Goal: Communication & Community: Participate in discussion

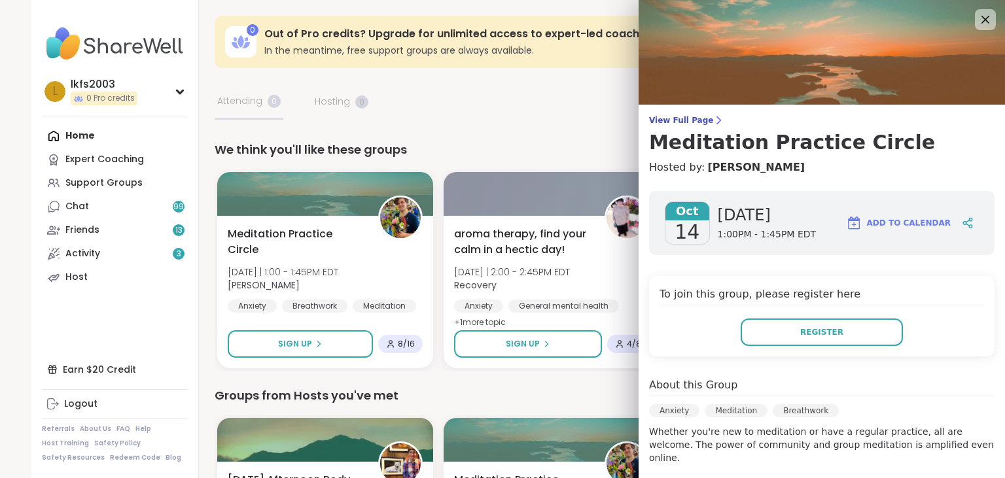
scroll to position [327, 0]
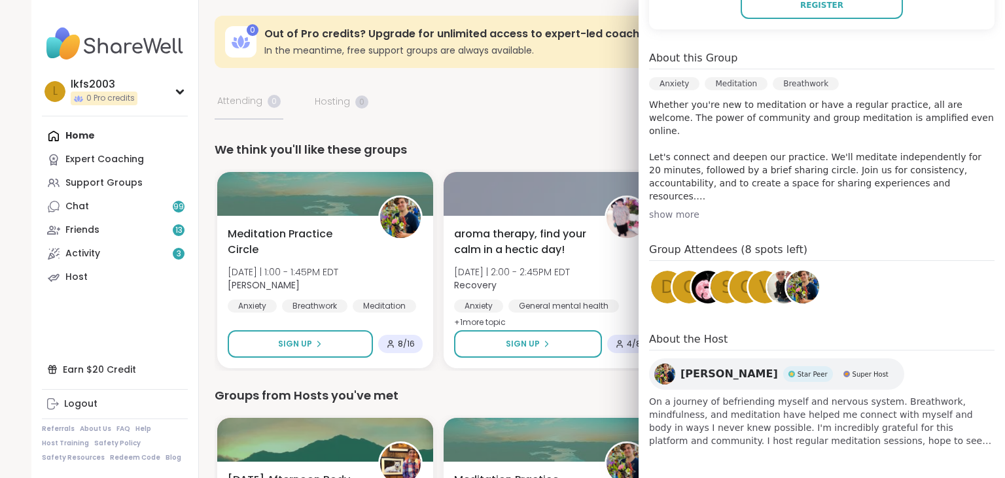
click at [668, 380] on img at bounding box center [664, 374] width 21 height 21
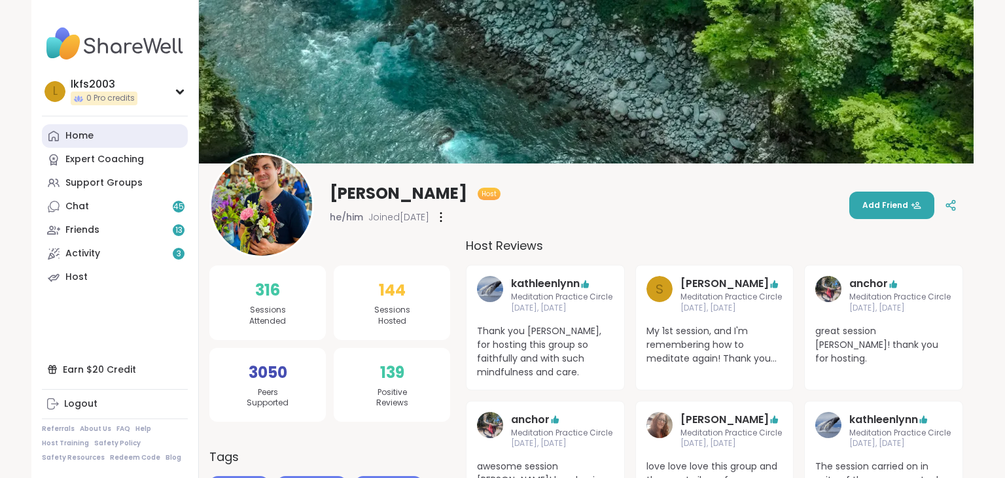
click at [88, 130] on div "Home" at bounding box center [79, 136] width 28 height 13
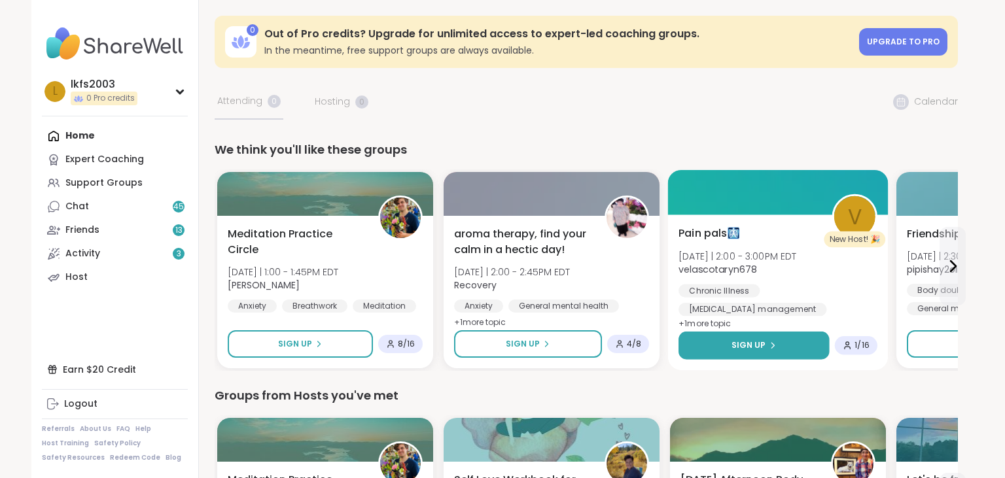
click at [692, 346] on button "Sign Up" at bounding box center [754, 346] width 151 height 28
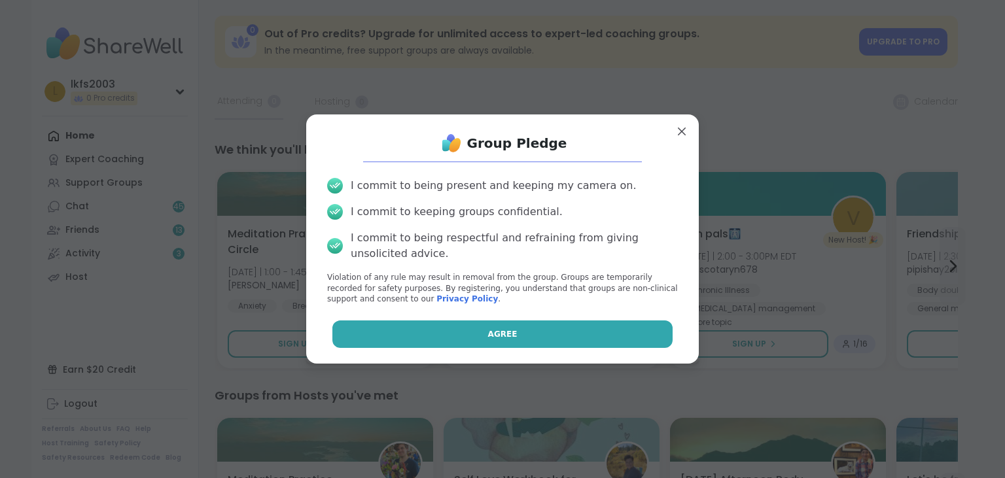
click at [655, 332] on button "Agree" at bounding box center [502, 334] width 341 height 27
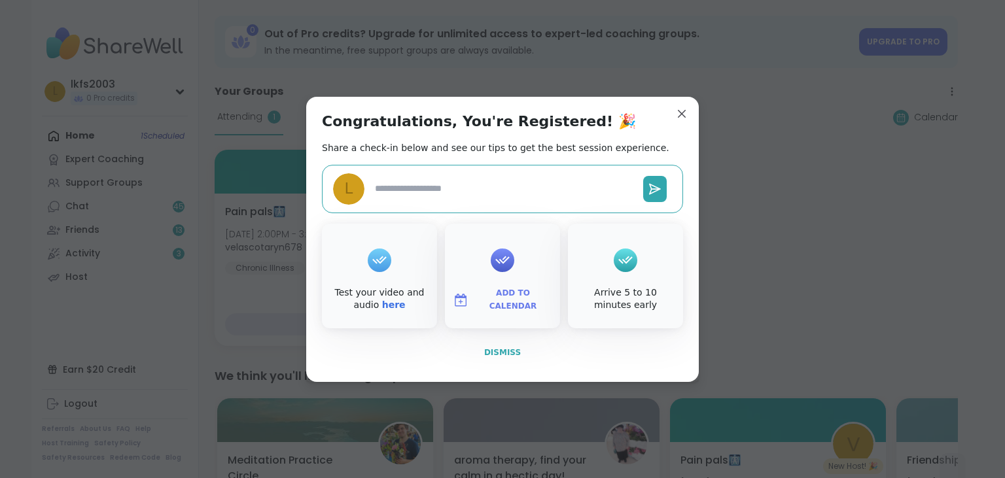
click at [619, 353] on button "Dismiss" at bounding box center [502, 352] width 361 height 27
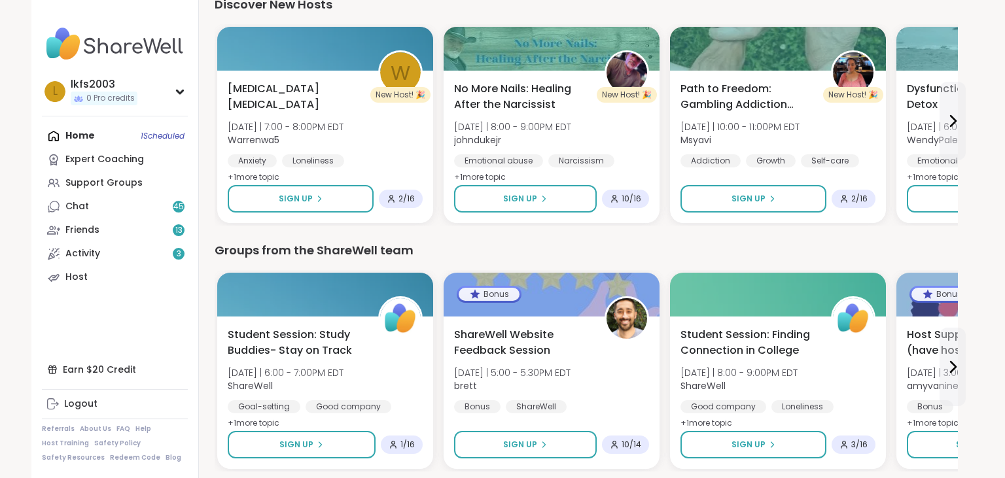
scroll to position [1651, 0]
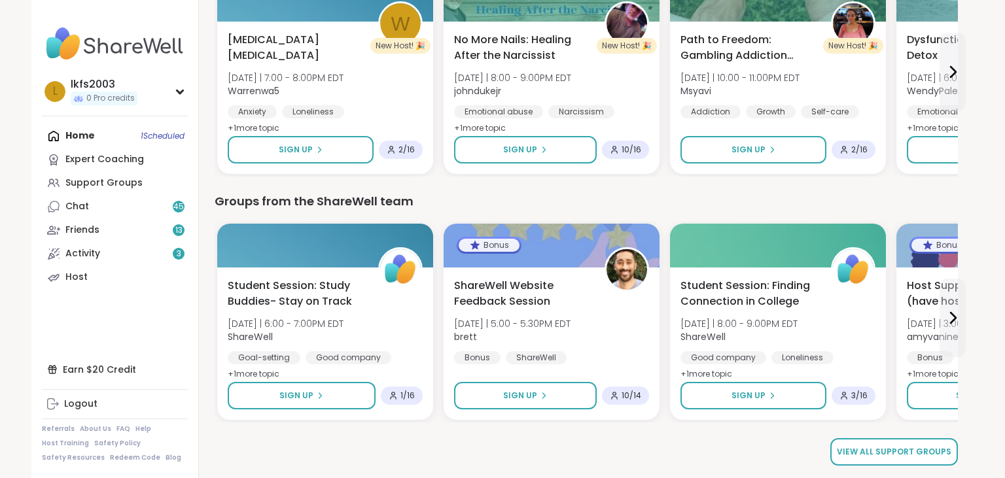
click at [946, 454] on span "View all support groups" at bounding box center [894, 452] width 115 height 12
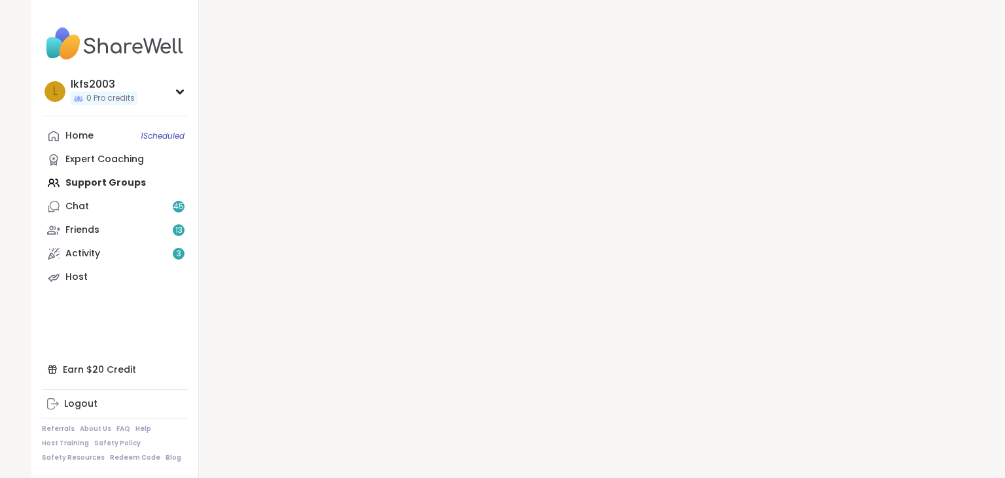
click at [948, 446] on div at bounding box center [586, 239] width 775 height 478
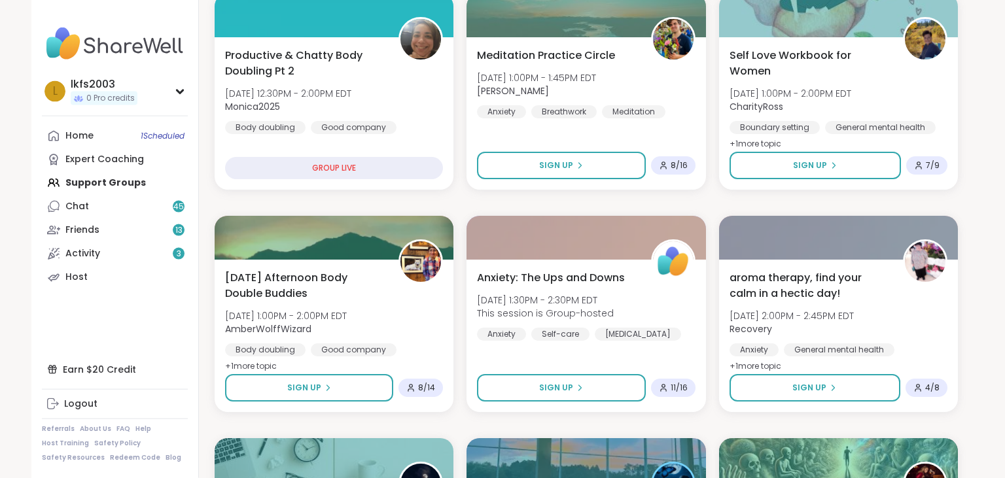
scroll to position [456, 0]
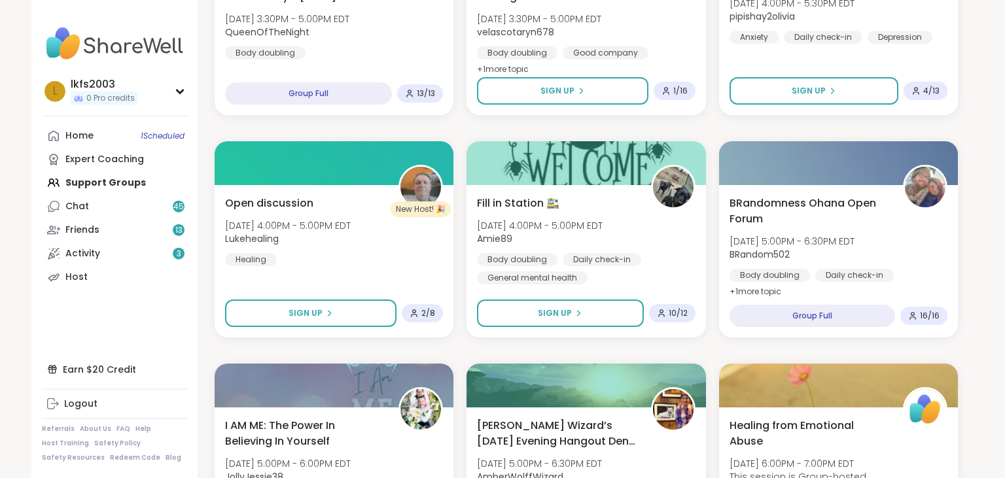
scroll to position [1365, 0]
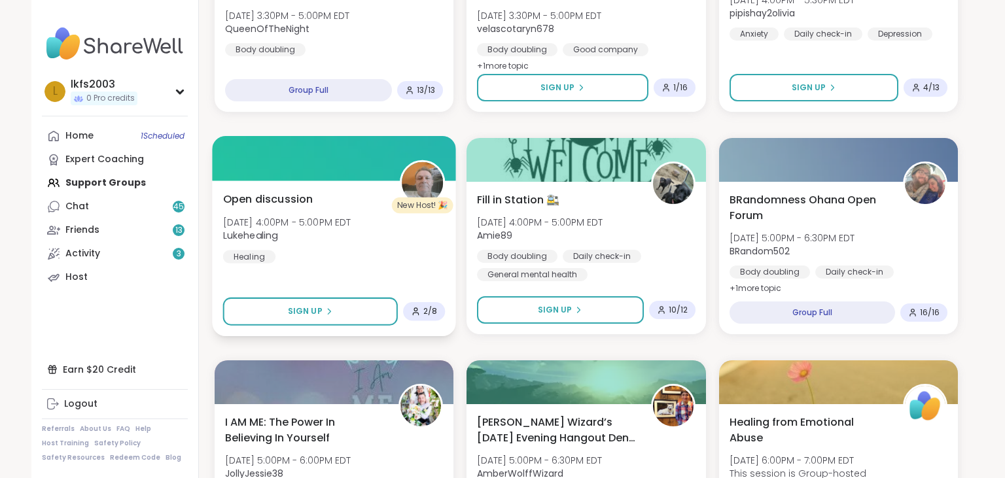
click at [435, 185] on img at bounding box center [422, 182] width 41 height 41
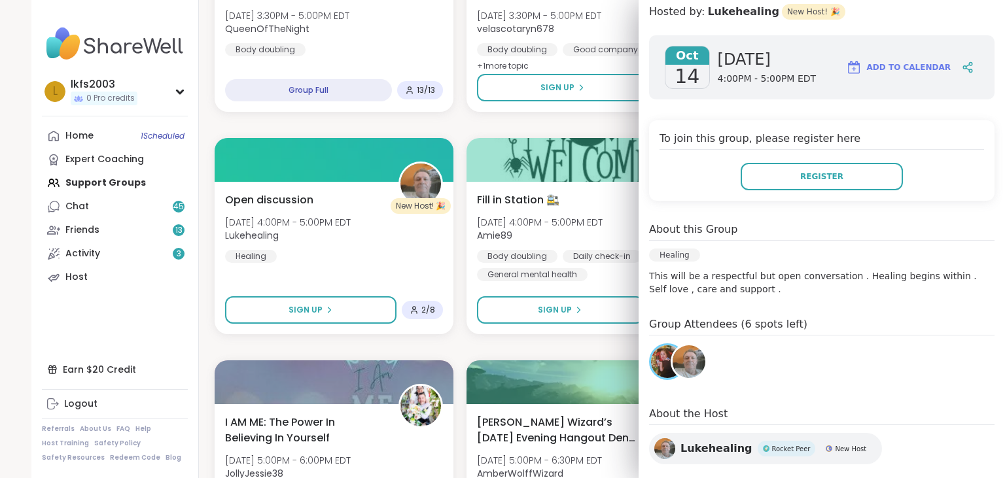
scroll to position [178, 0]
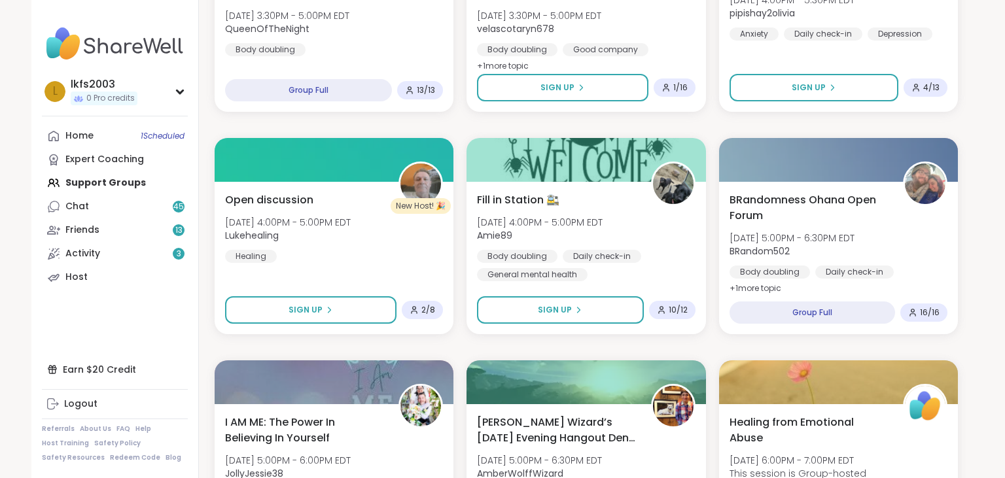
click at [124, 317] on nav "l lkfs2003 0 Pro credits Profile Membership Settings Help Home 1 Scheduled Expe…" at bounding box center [115, 239] width 168 height 478
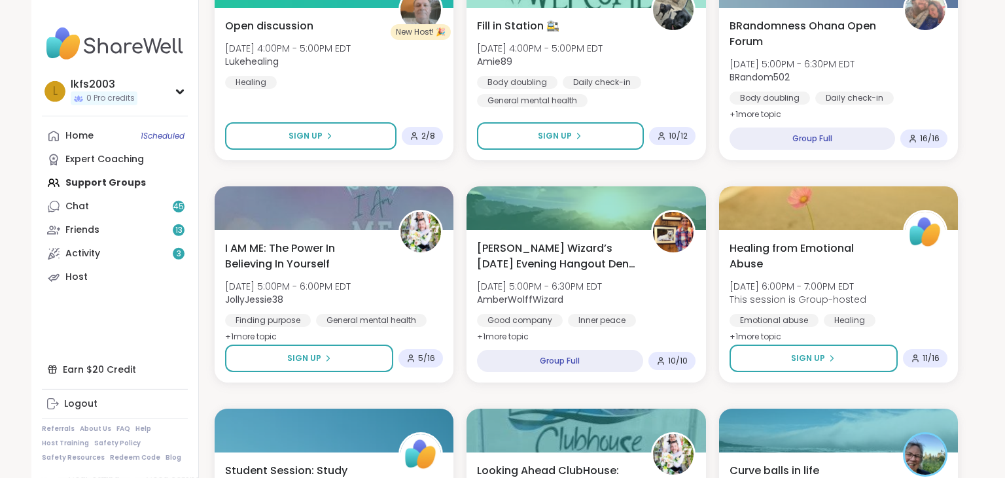
scroll to position [1550, 0]
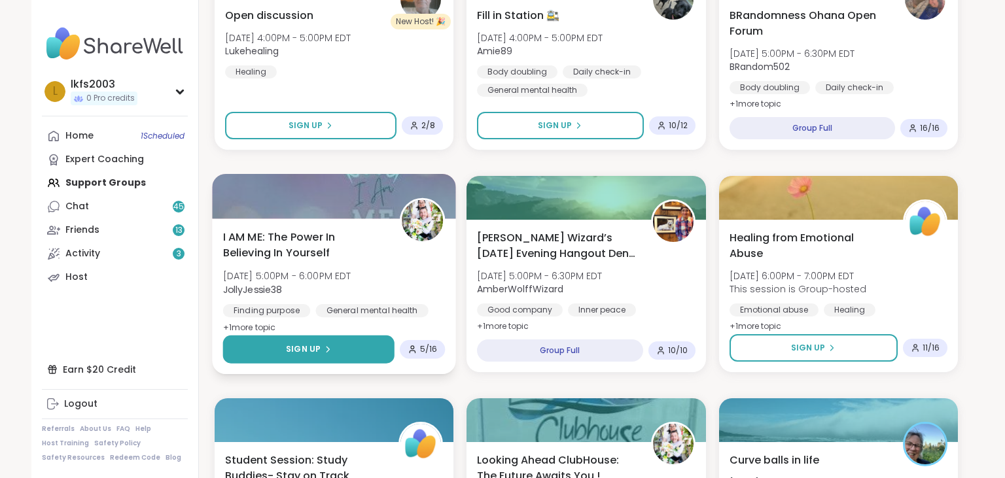
click at [360, 345] on button "Sign Up" at bounding box center [308, 350] width 171 height 28
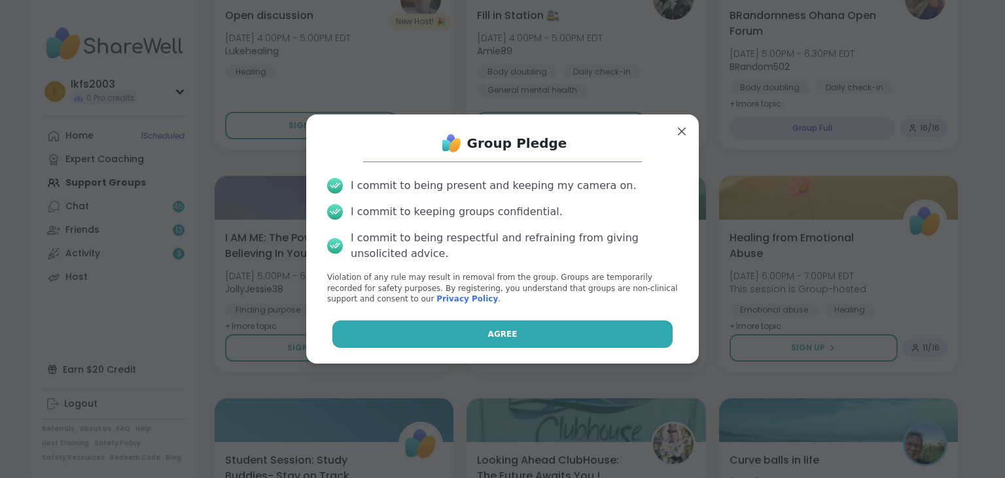
click at [381, 333] on button "Agree" at bounding box center [502, 334] width 341 height 27
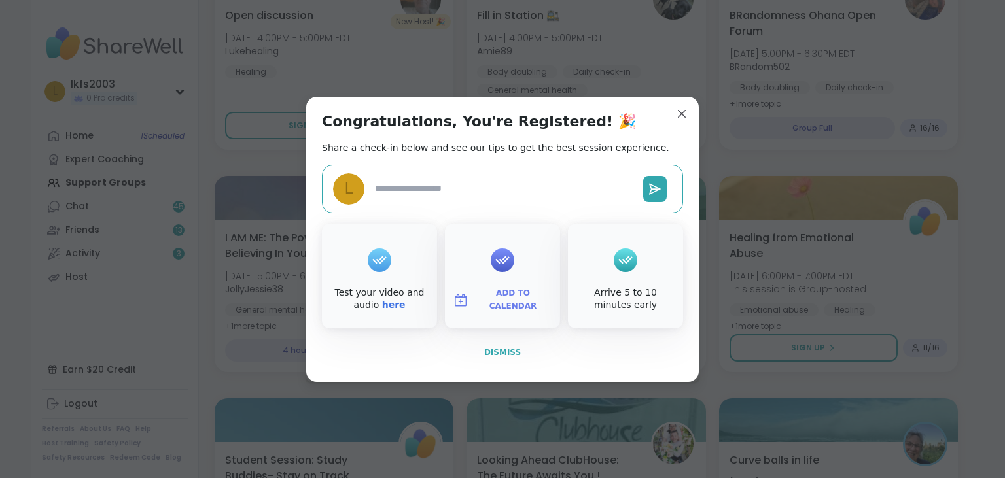
click at [433, 351] on button "Dismiss" at bounding box center [502, 352] width 361 height 27
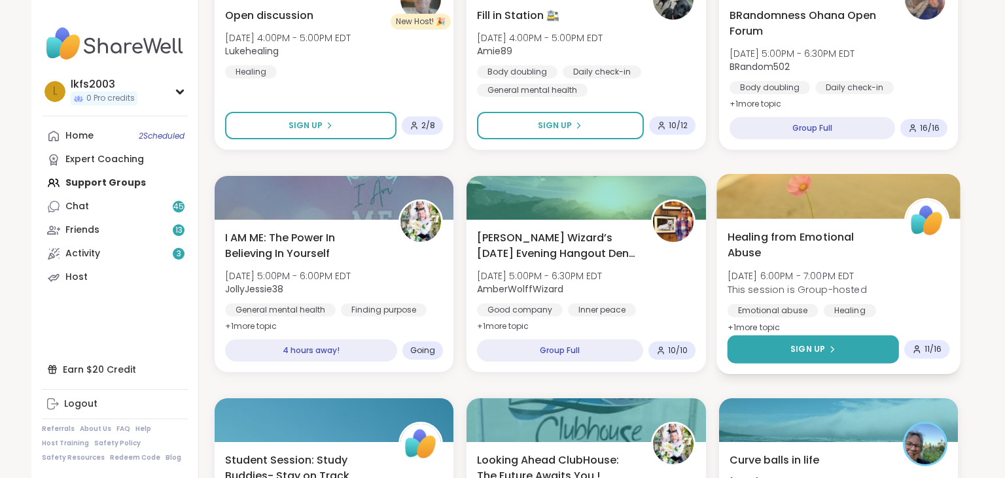
click at [740, 349] on button "Sign Up" at bounding box center [812, 350] width 171 height 28
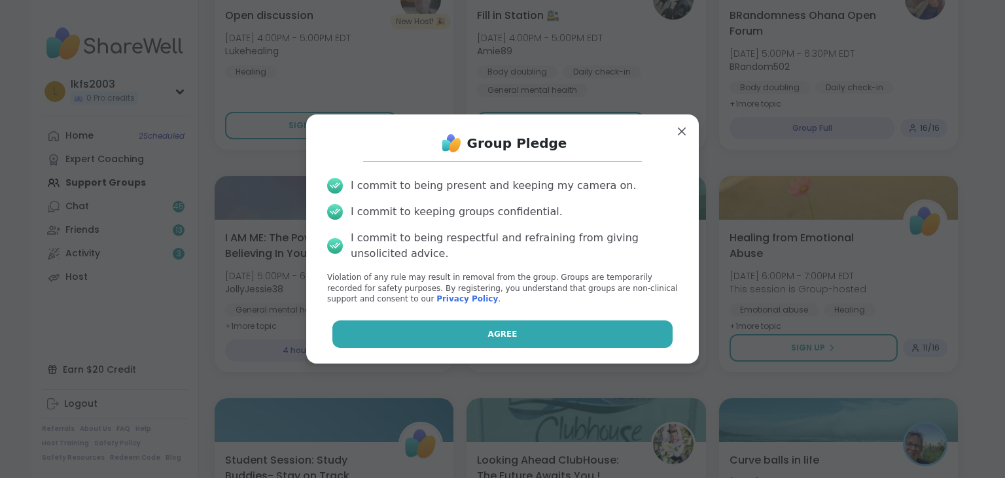
click at [506, 331] on span "Agree" at bounding box center [502, 335] width 29 height 12
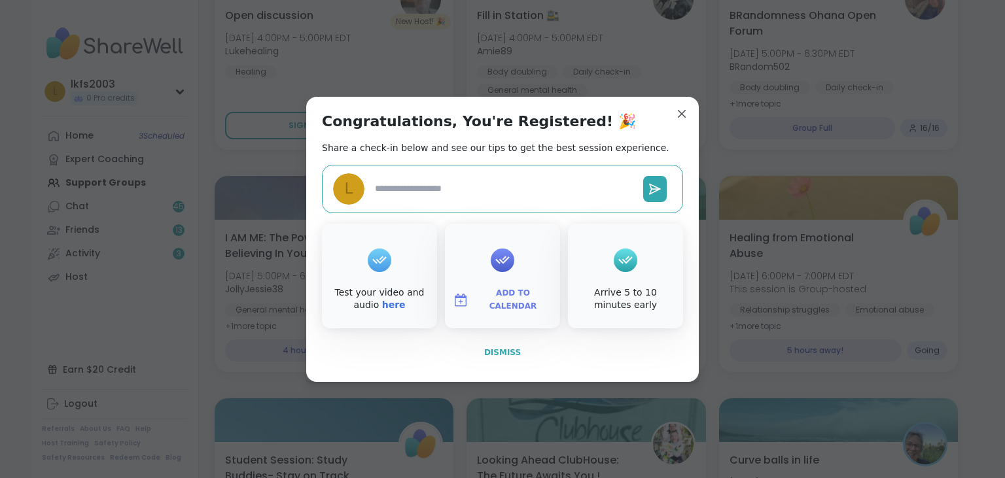
click at [543, 352] on button "Dismiss" at bounding box center [502, 352] width 361 height 27
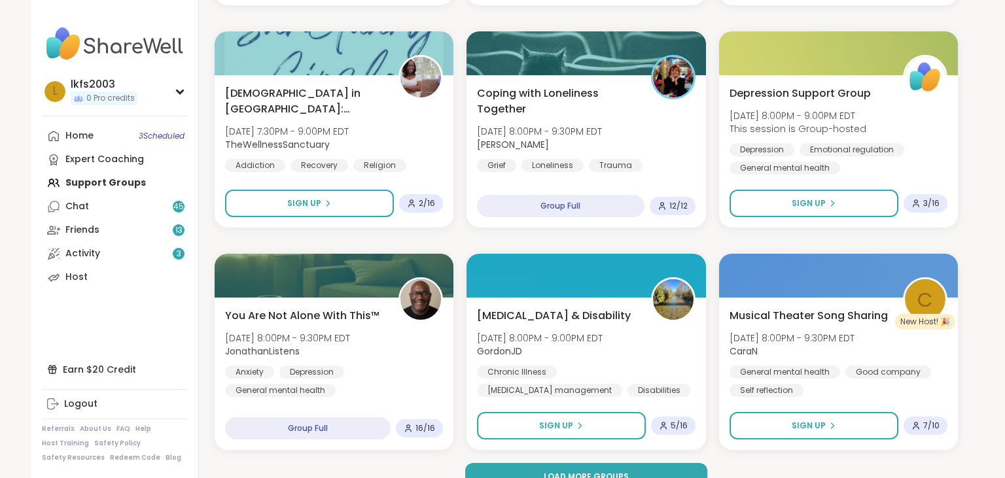
scroll to position [2387, 0]
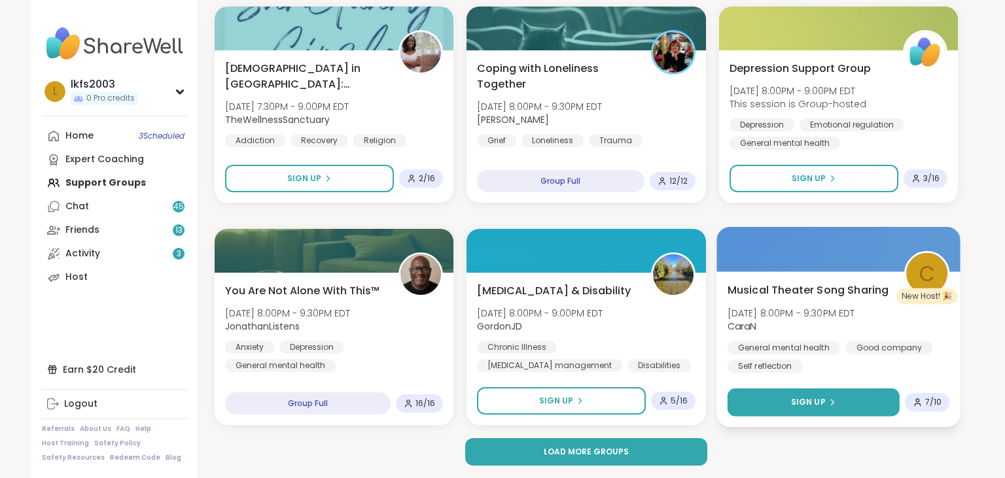
click at [868, 404] on button "Sign Up" at bounding box center [813, 403] width 173 height 28
click at [776, 403] on button "Sign Up" at bounding box center [813, 403] width 173 height 28
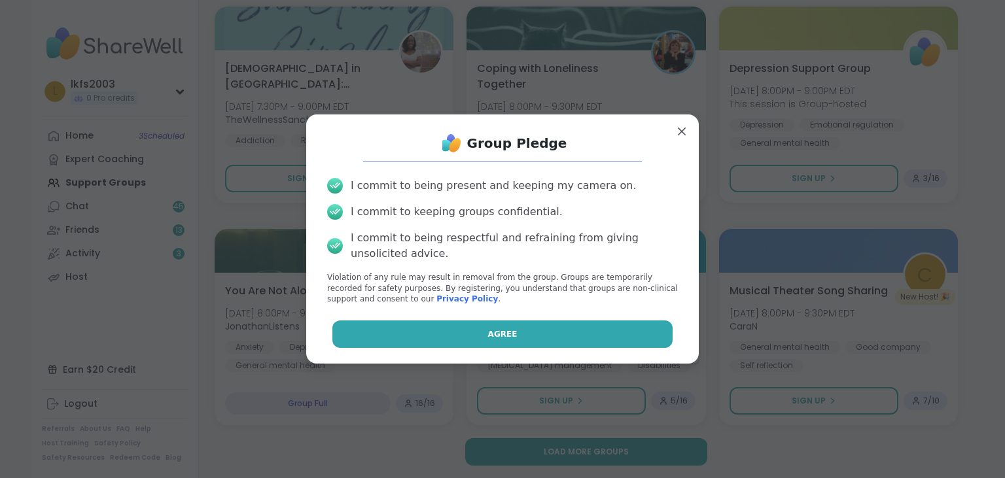
click at [610, 327] on button "Agree" at bounding box center [502, 334] width 341 height 27
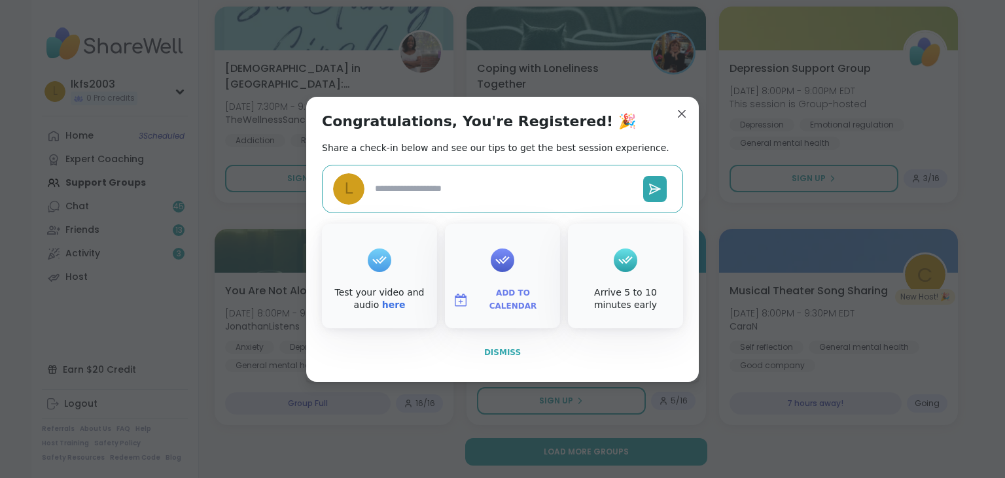
type textarea "*"
click at [632, 355] on button "Dismiss" at bounding box center [502, 352] width 361 height 27
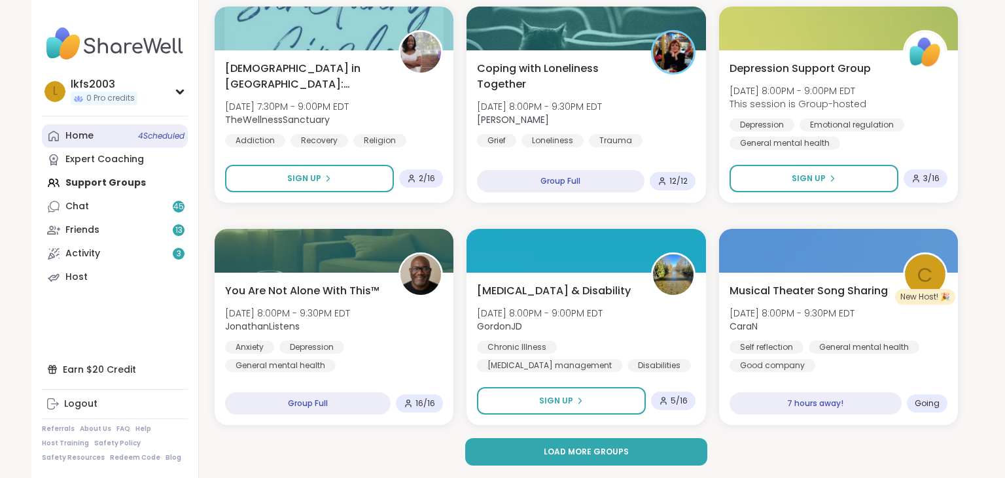
click at [117, 143] on link "Home 4 Scheduled" at bounding box center [115, 136] width 146 height 24
